Goal: Task Accomplishment & Management: Manage account settings

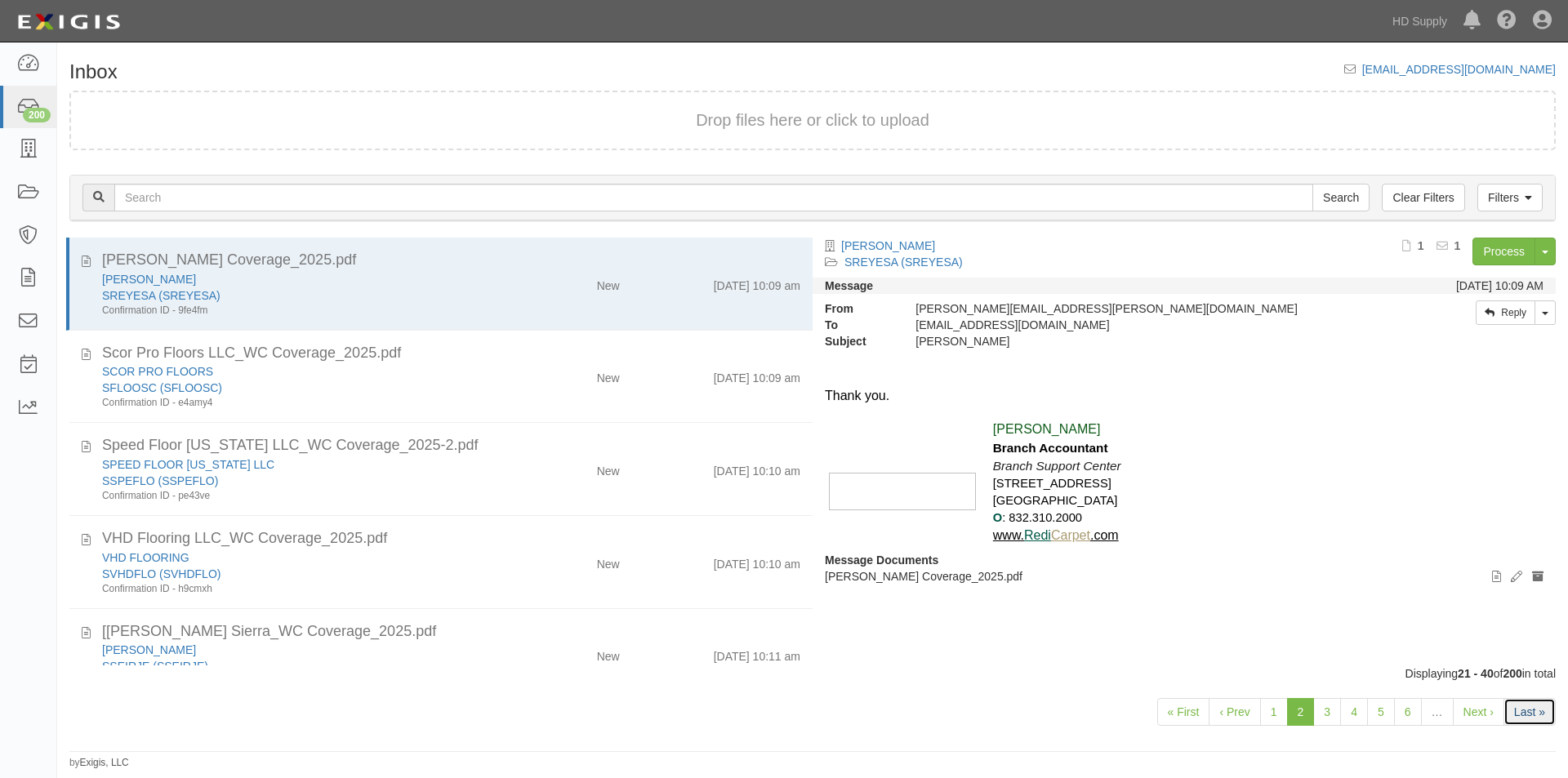
click at [1518, 715] on link "Last »" at bounding box center [1529, 712] width 52 height 27
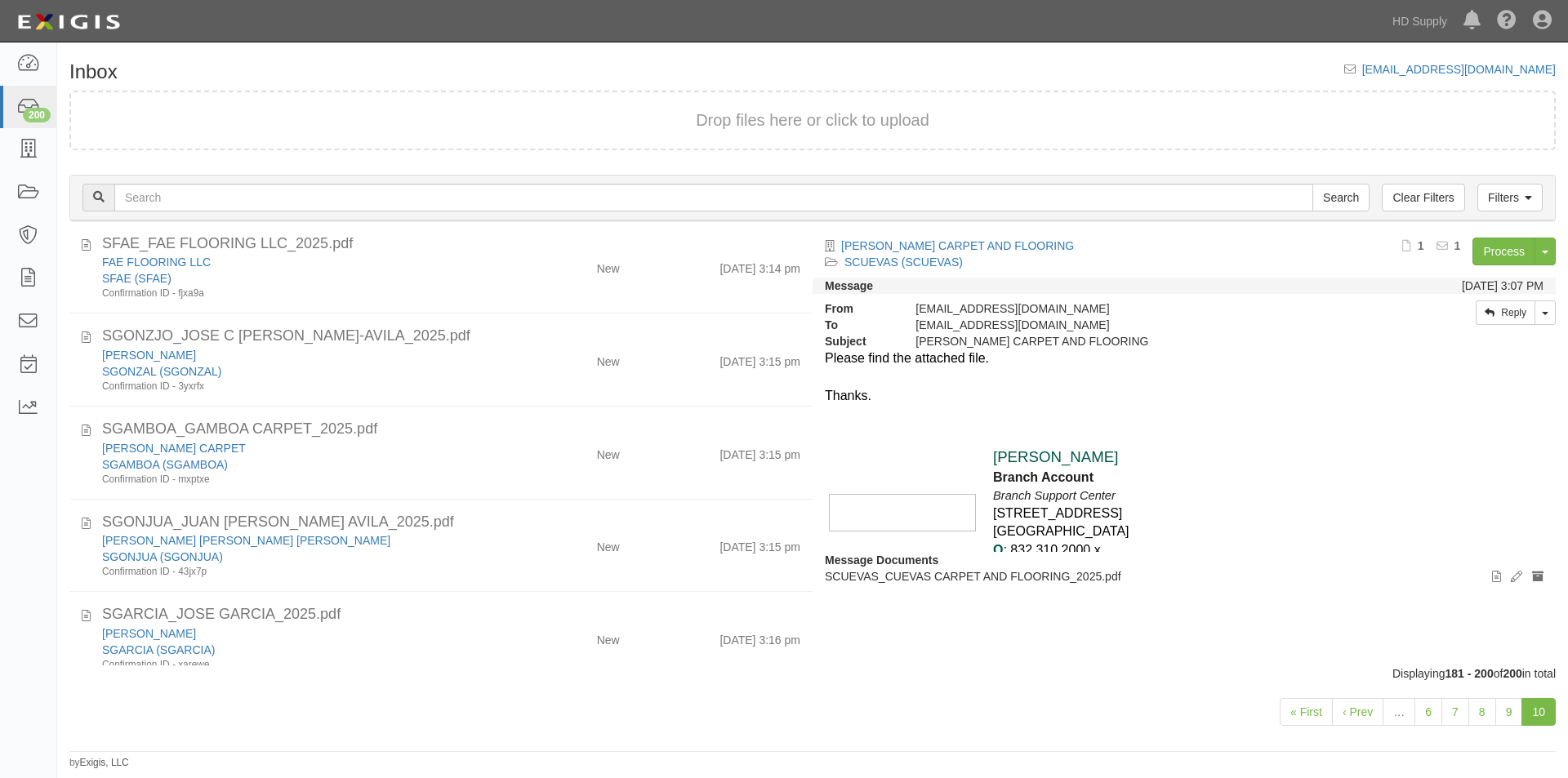
scroll to position [1435, 0]
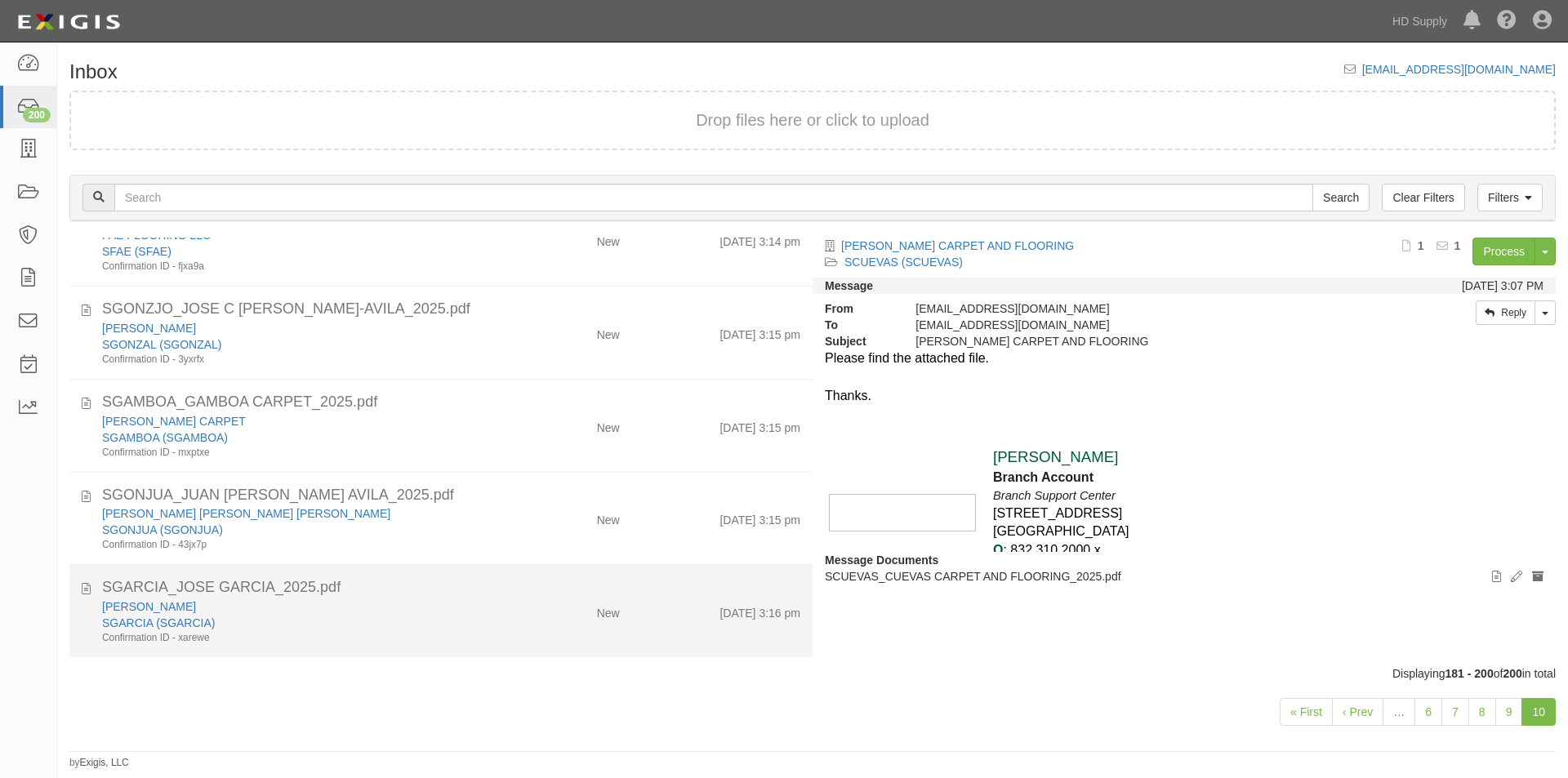
click at [463, 628] on div "SGARCIA (SGARCIA)" at bounding box center [300, 623] width 397 height 17
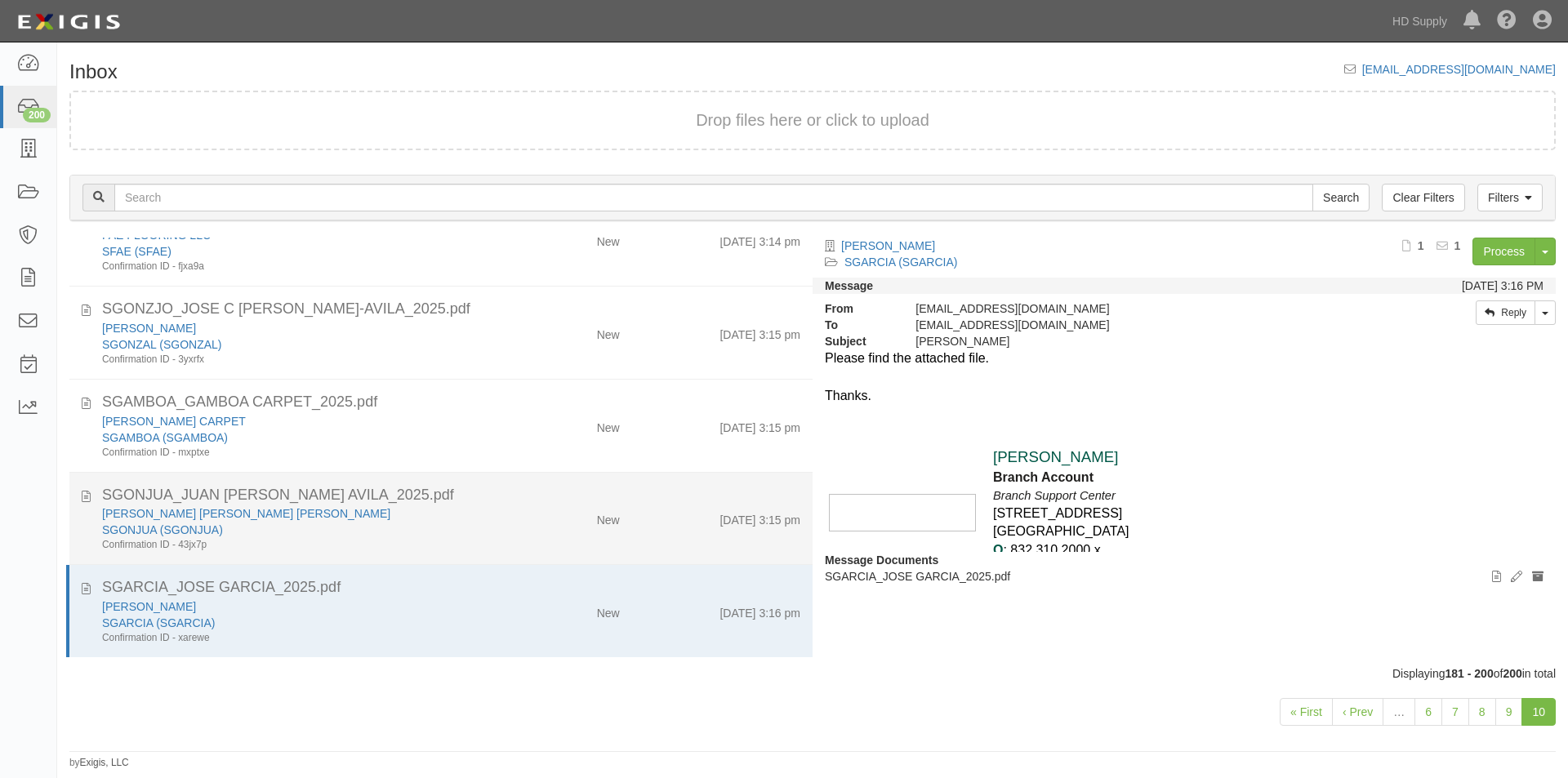
click at [469, 544] on div "Confirmation ID - 43jx7p" at bounding box center [300, 544] width 397 height 14
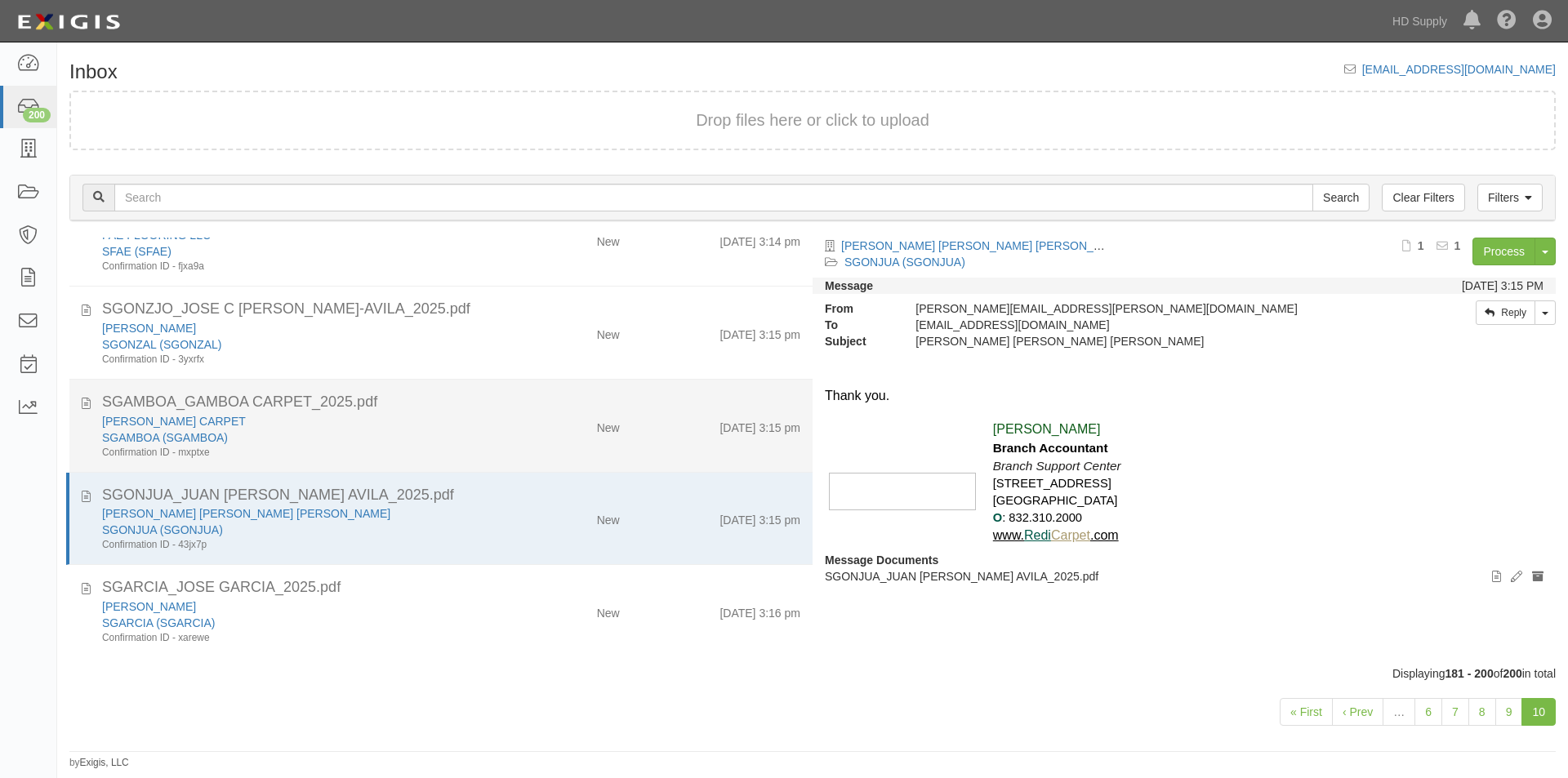
click at [473, 469] on li "SGAMBOA_GAMBOA CARPET_2025.pdf GAMBOA CARPET SGAMBOA (SGAMBOA) Confirmation ID …" at bounding box center [441, 426] width 743 height 93
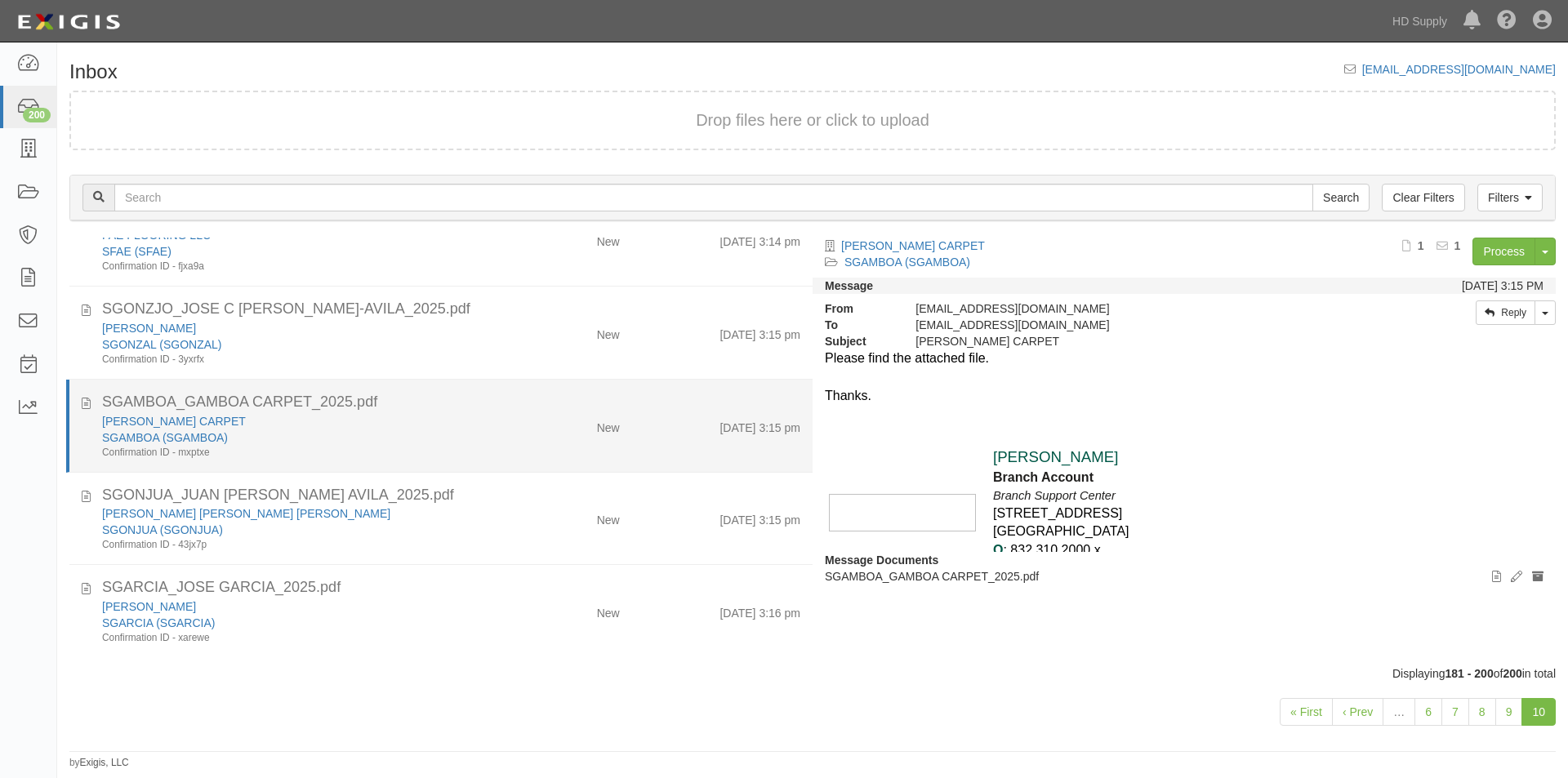
click at [479, 395] on div "SGAMBOA_GAMBOA CARPET_2025.pdf" at bounding box center [451, 402] width 698 height 22
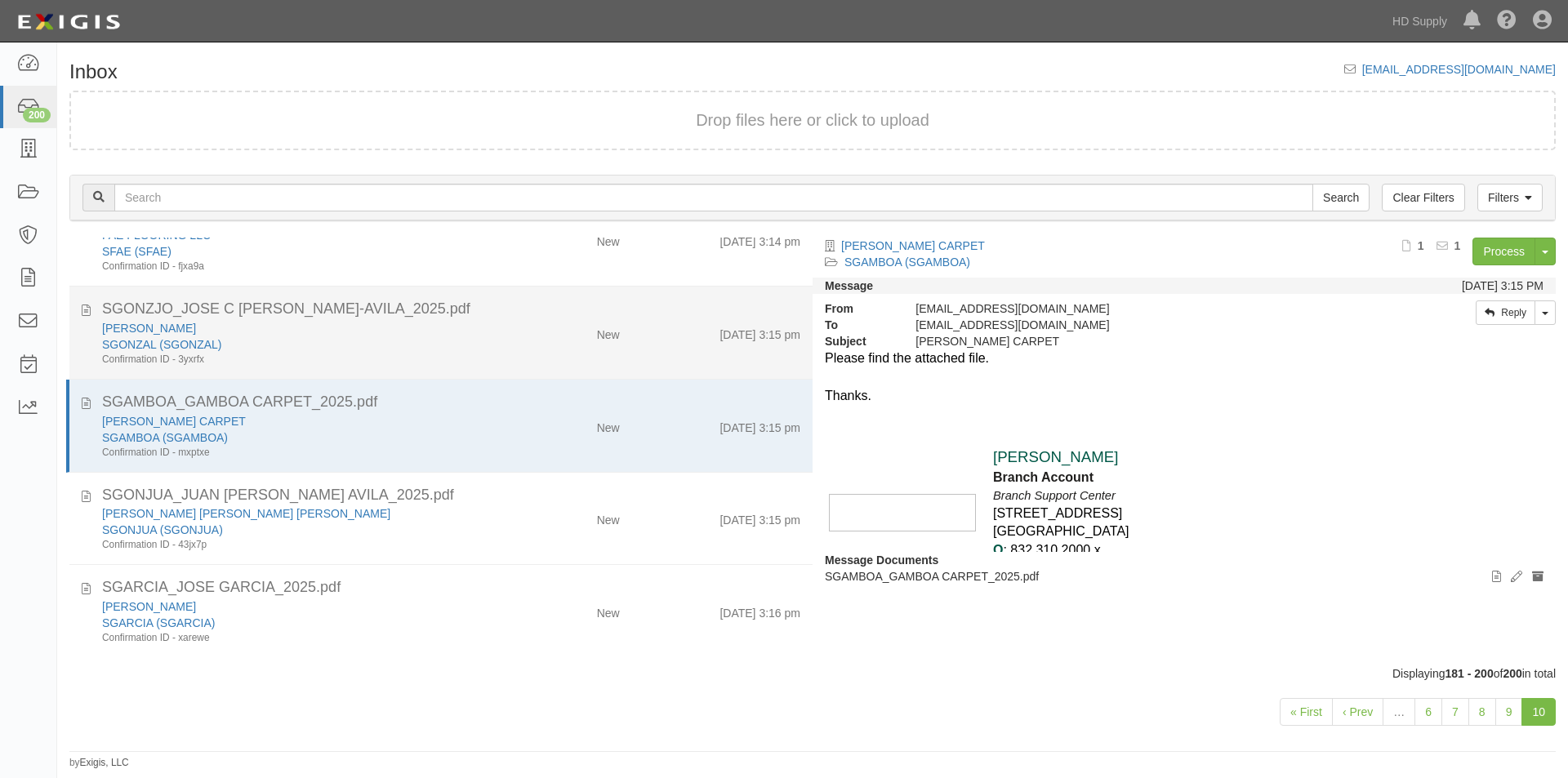
click at [467, 357] on div "Confirmation ID - 3yxrfx" at bounding box center [300, 359] width 397 height 14
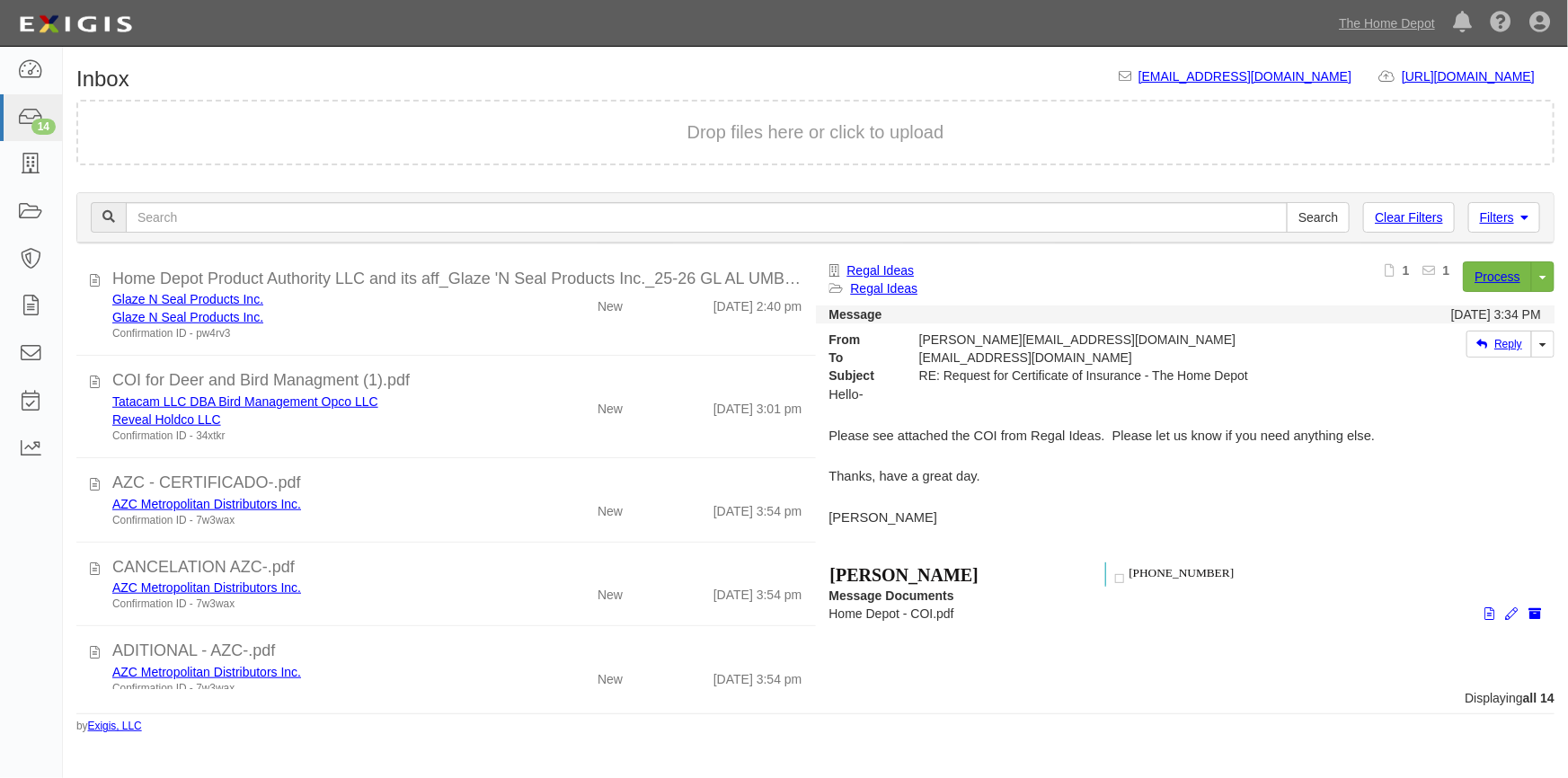
scroll to position [837, 0]
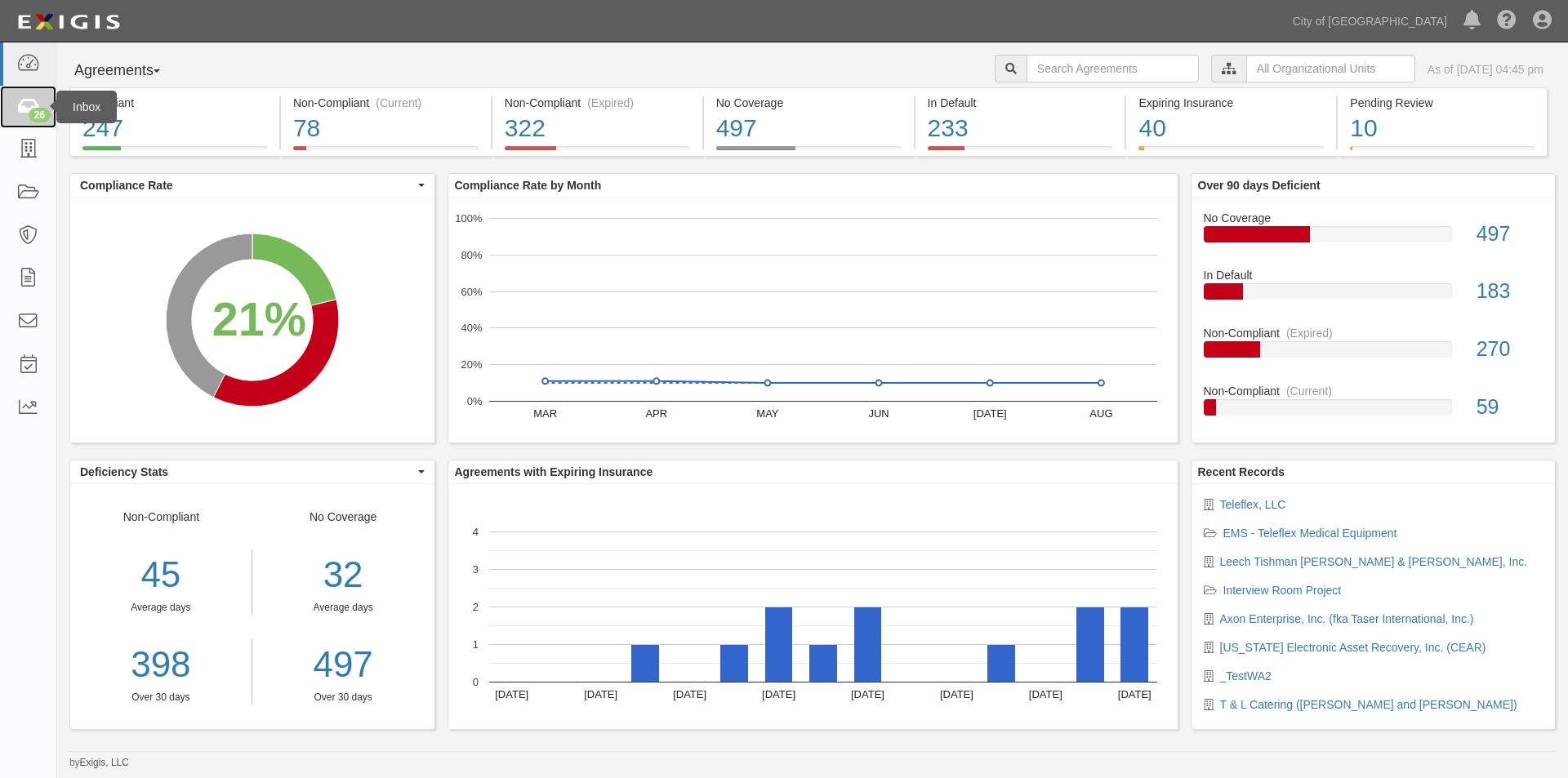
click at [27, 96] on link "26" at bounding box center [28, 107] width 57 height 43
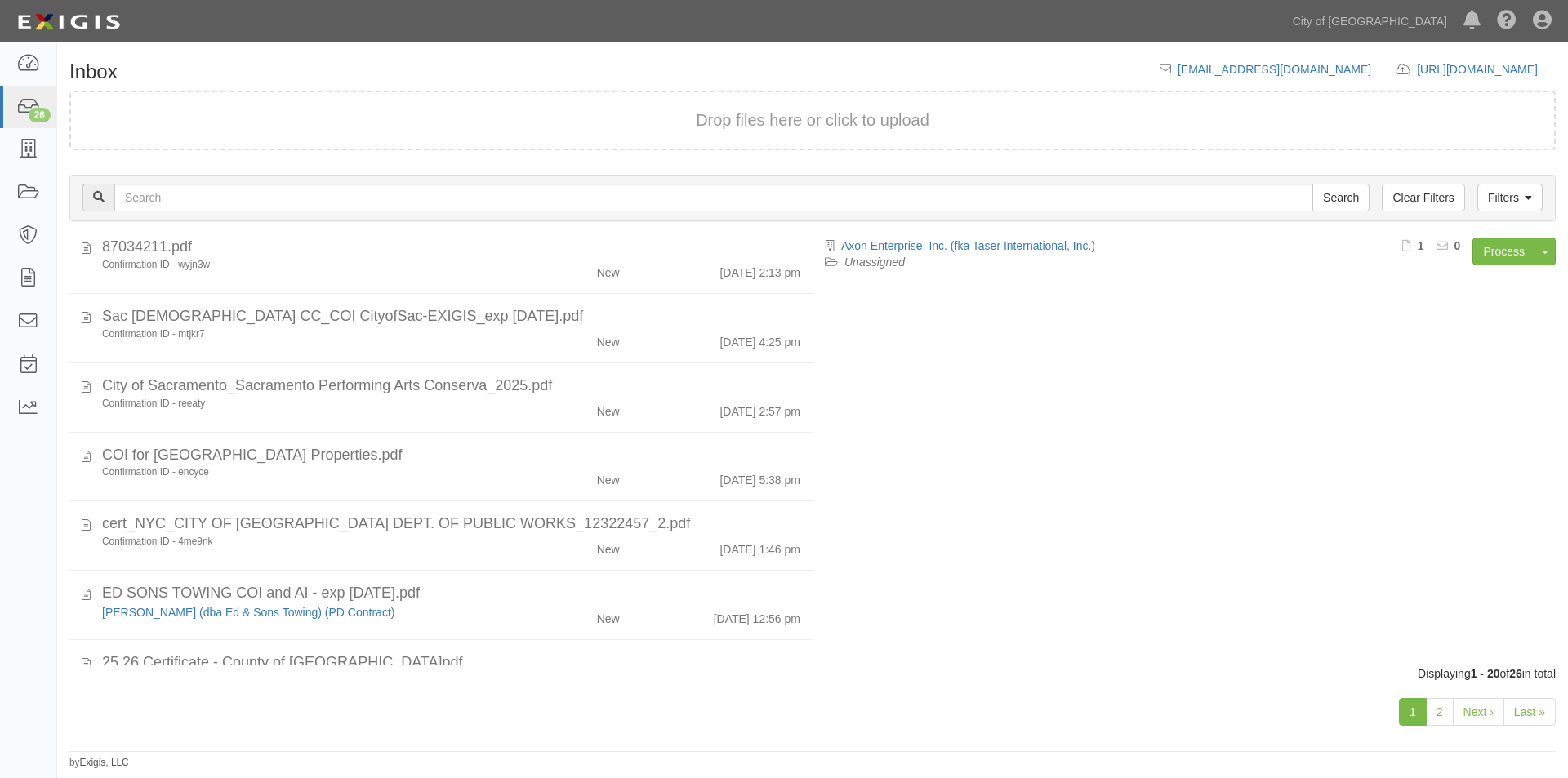
scroll to position [1001, 0]
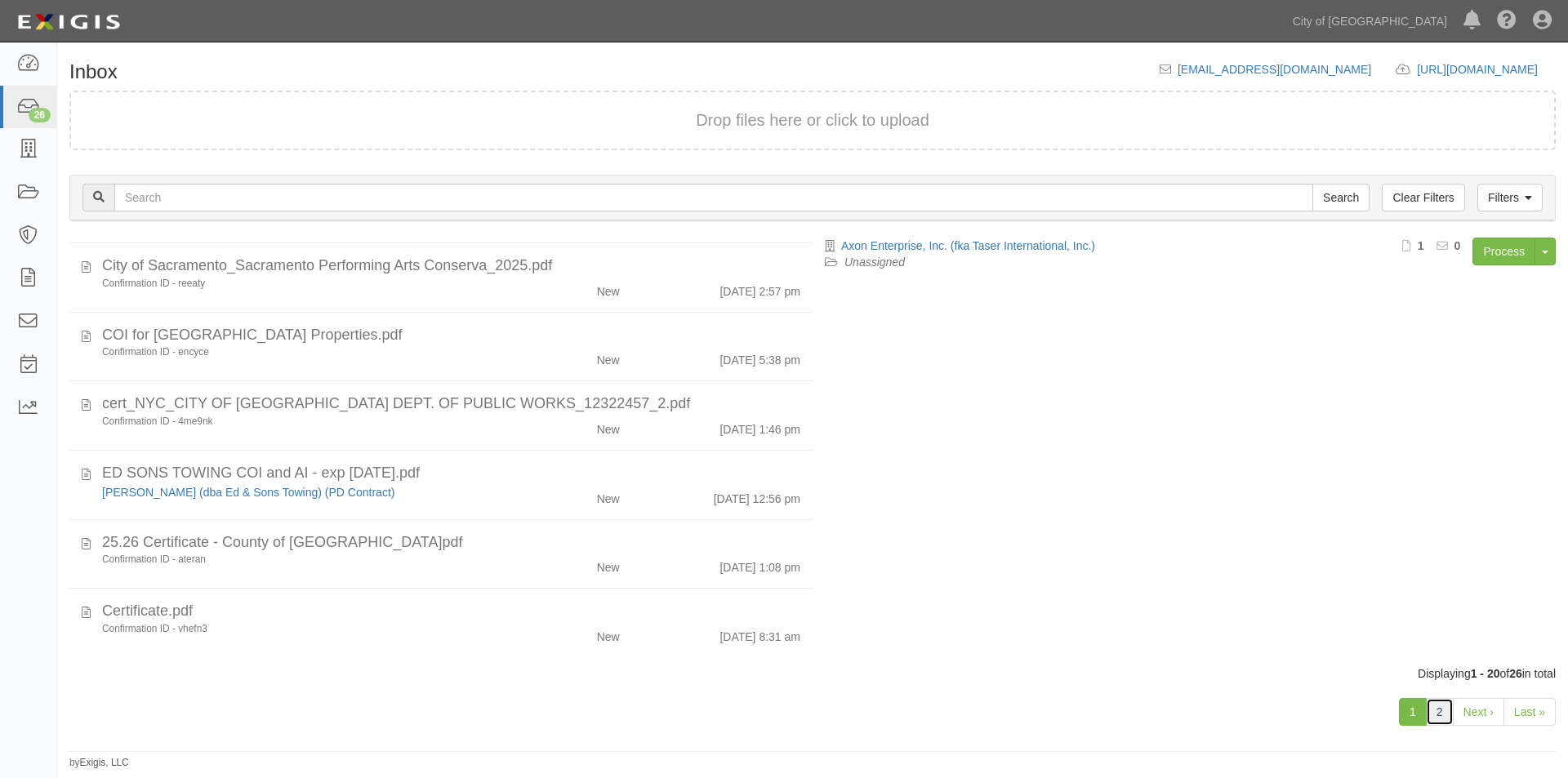
click at [1442, 713] on link "2" at bounding box center [1439, 712] width 27 height 27
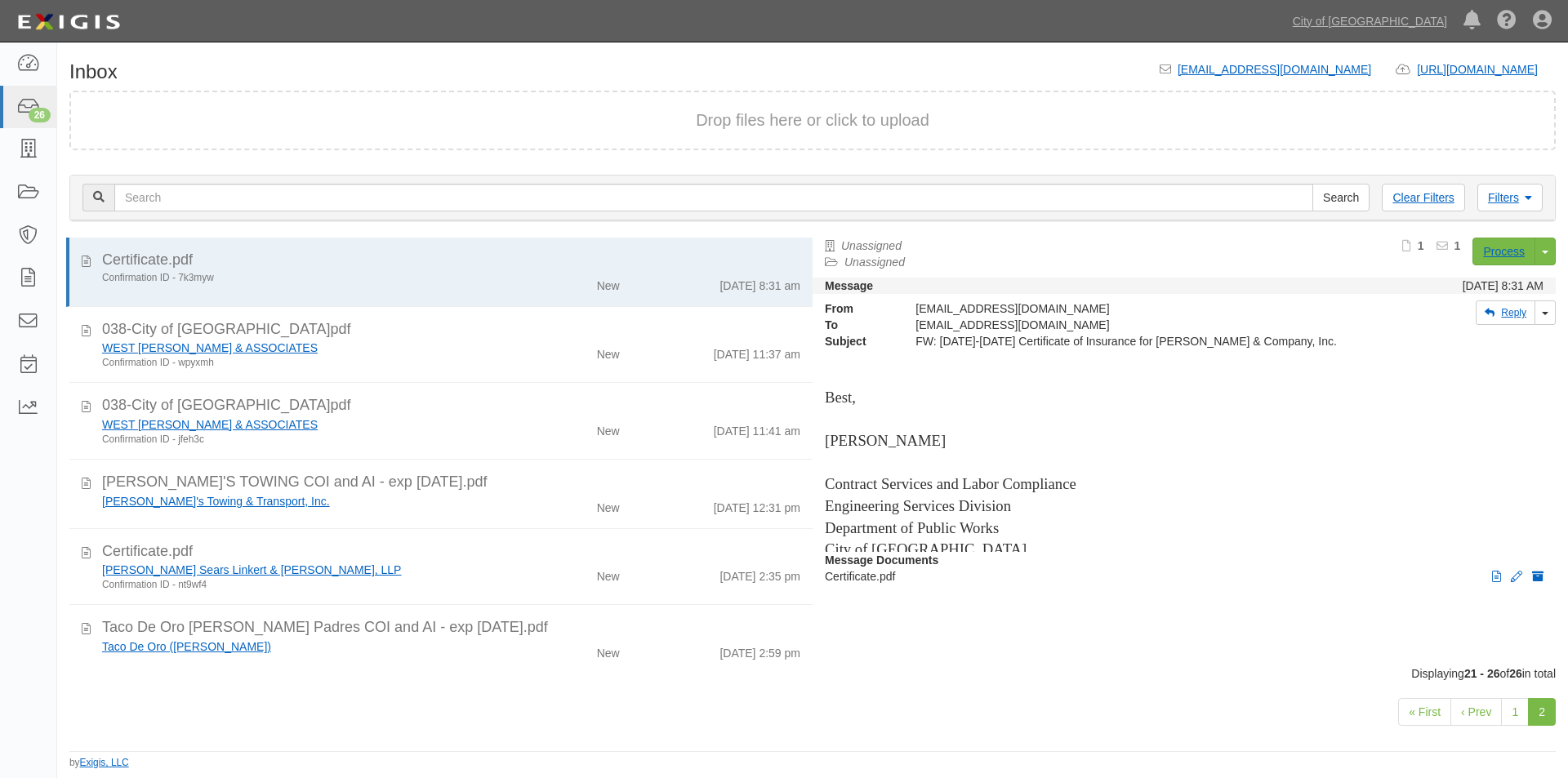
scroll to position [17, 0]
